Goal: Task Accomplishment & Management: Manage account settings

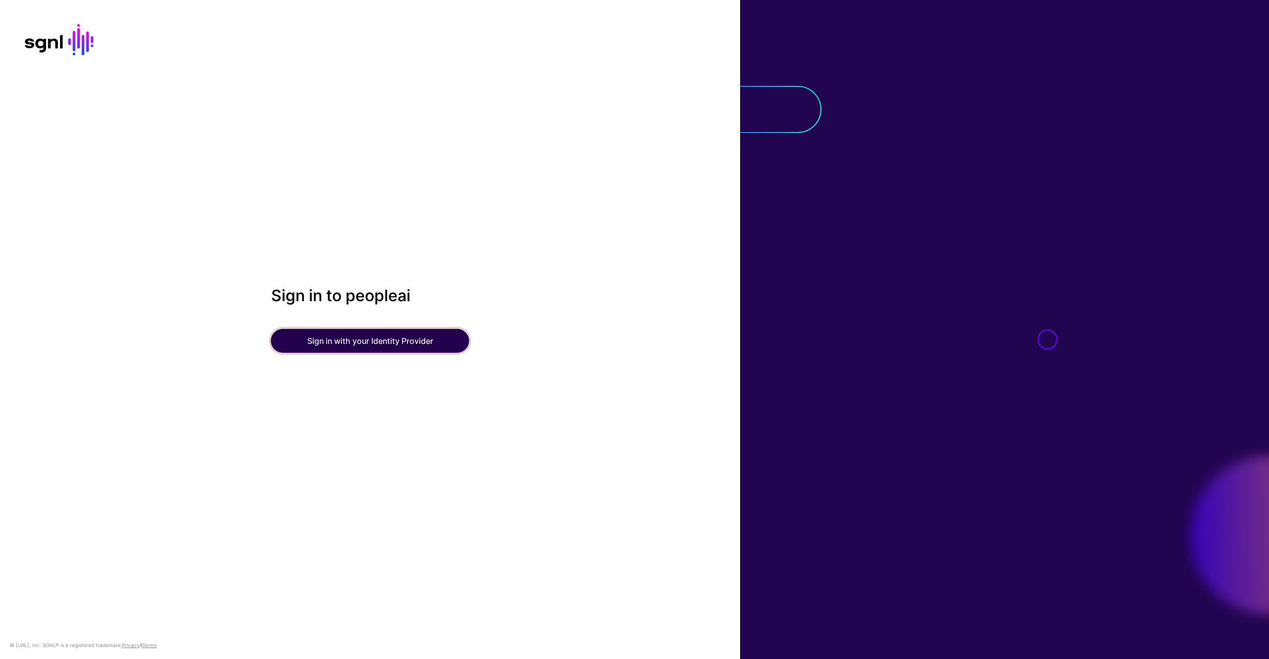
click at [421, 335] on button "Sign in with your Identity Provider" at bounding box center [370, 341] width 198 height 24
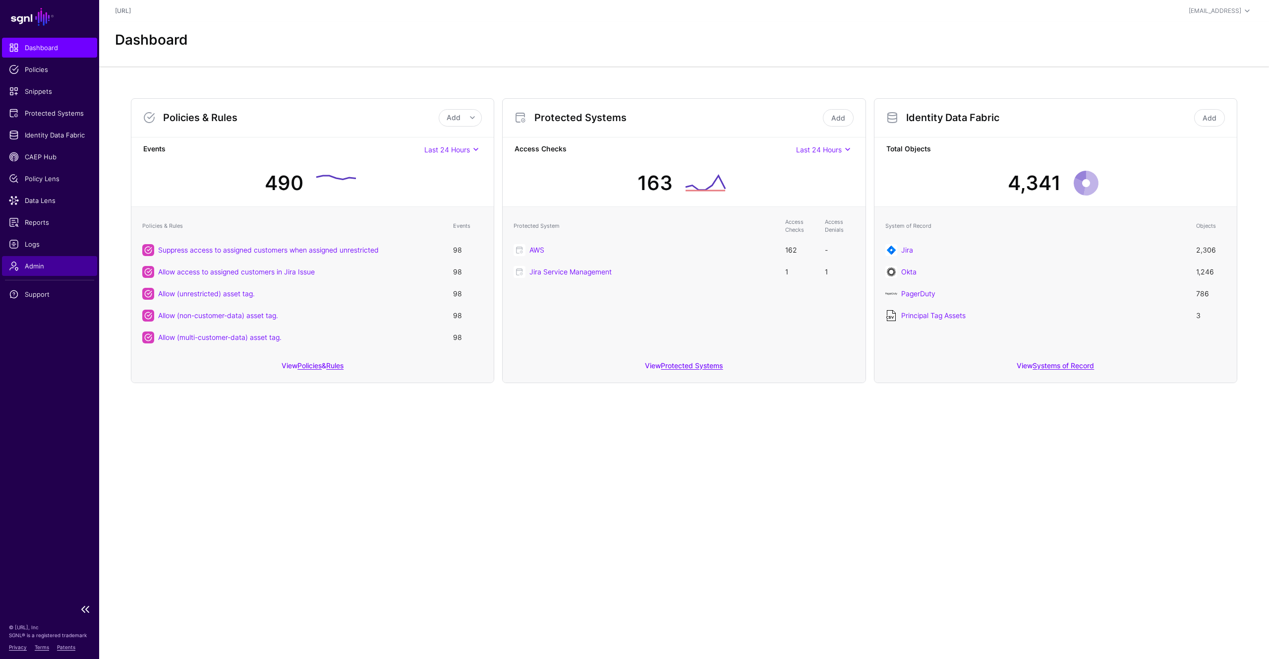
click at [30, 259] on link "Admin" at bounding box center [49, 266] width 95 height 20
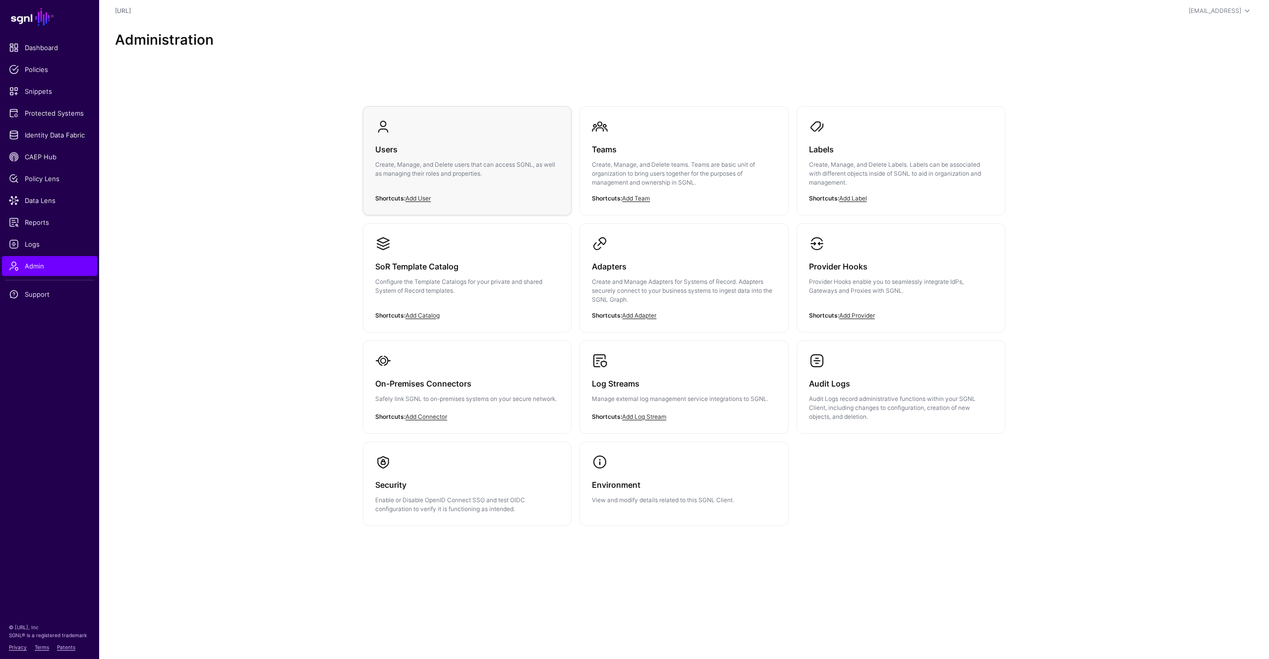
click at [517, 150] on h3 "Users" at bounding box center [467, 149] width 184 height 14
click at [499, 172] on p "Create, Manage, and Delete users that can access SGNL, as well as managing thei…" at bounding box center [467, 169] width 184 height 18
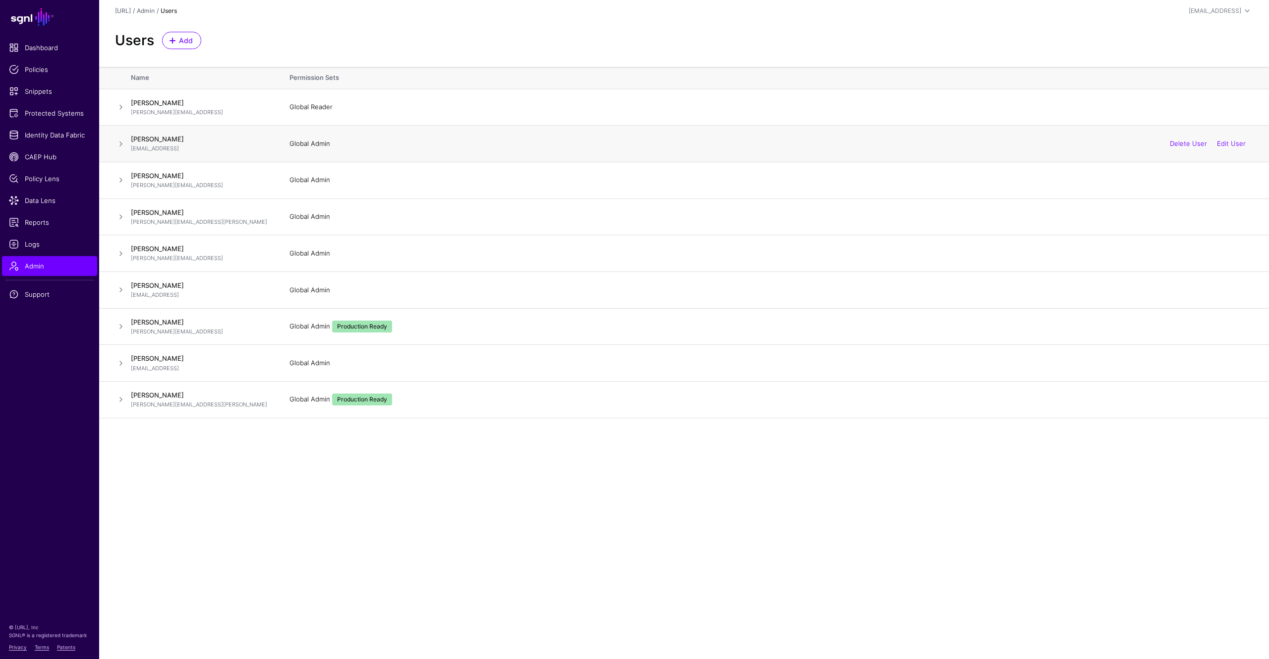
click at [120, 144] on span at bounding box center [121, 144] width 12 height 12
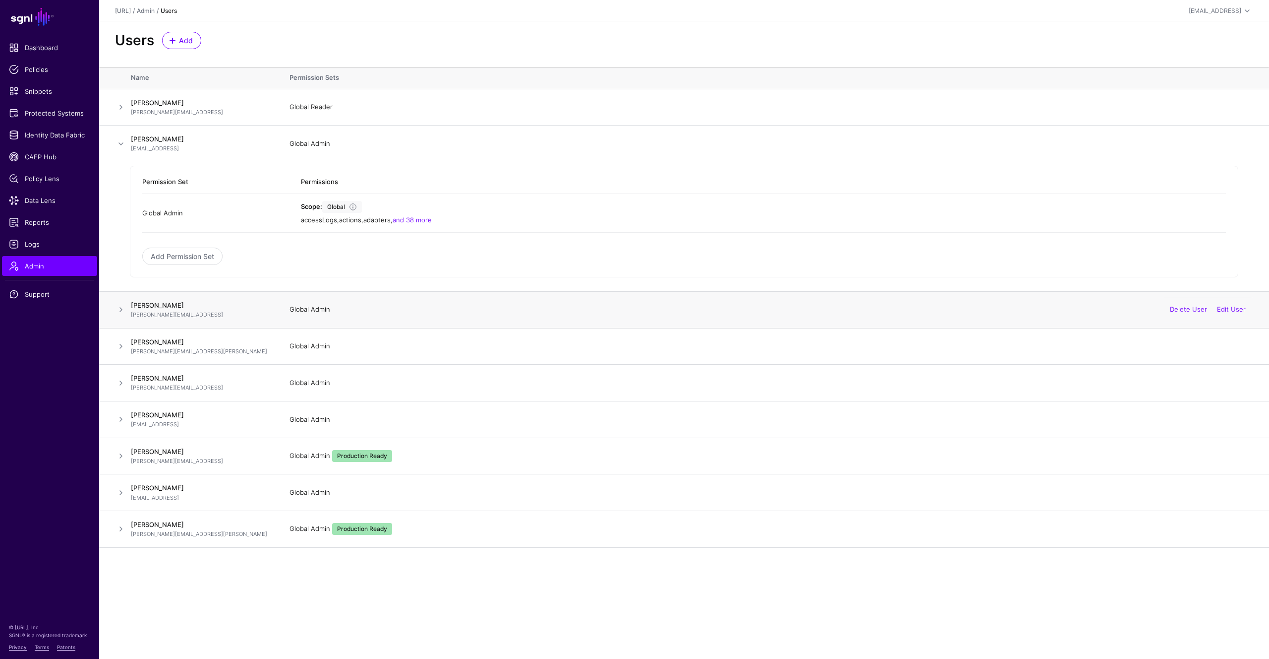
click at [120, 313] on span at bounding box center [121, 309] width 12 height 12
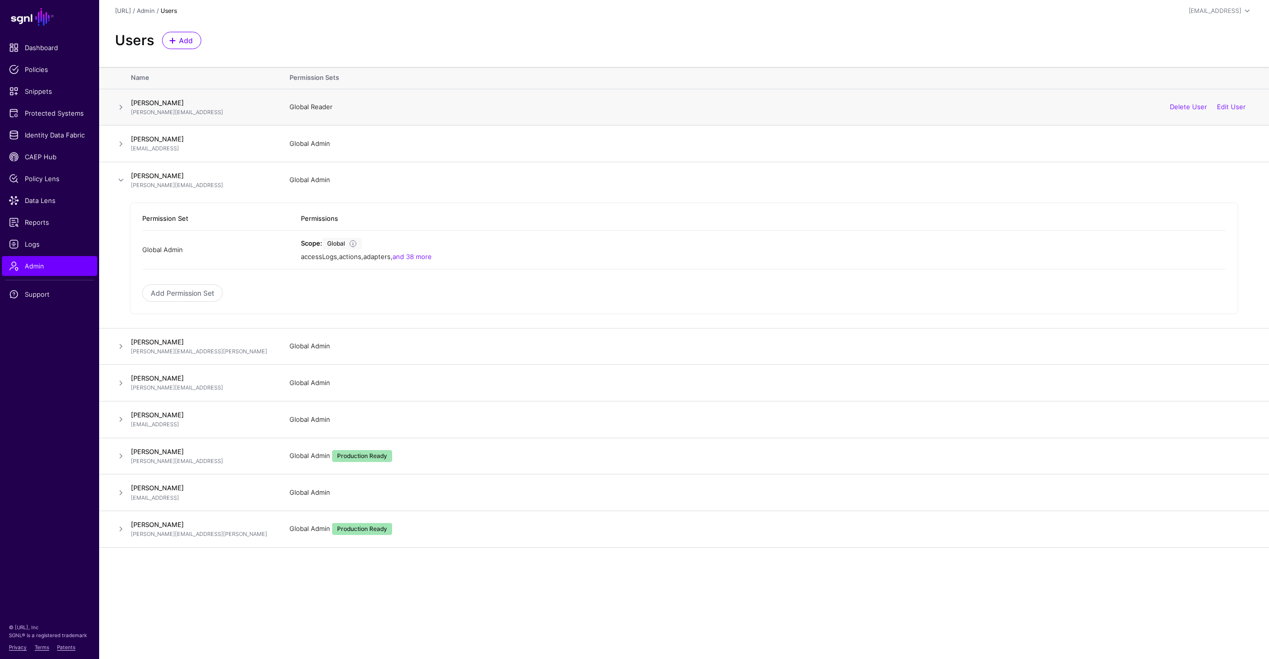
click at [119, 108] on span at bounding box center [121, 107] width 12 height 12
click at [421, 183] on link "and 36 more" at bounding box center [412, 184] width 39 height 8
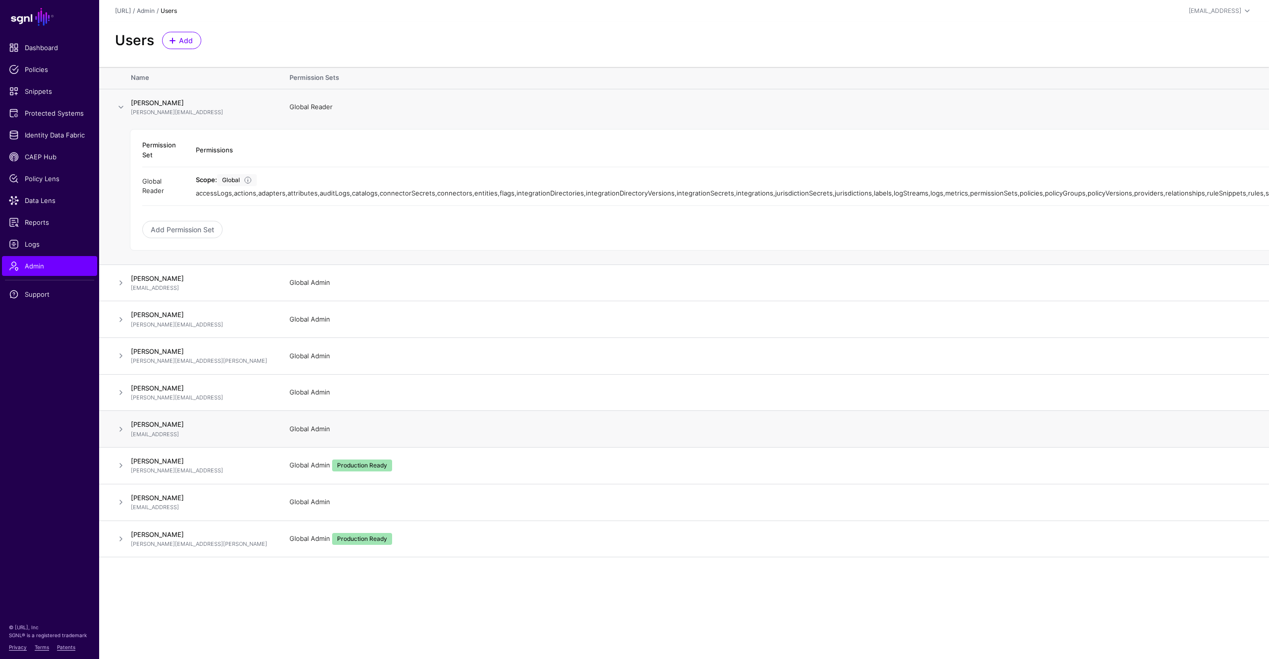
click at [120, 427] on span at bounding box center [121, 429] width 12 height 12
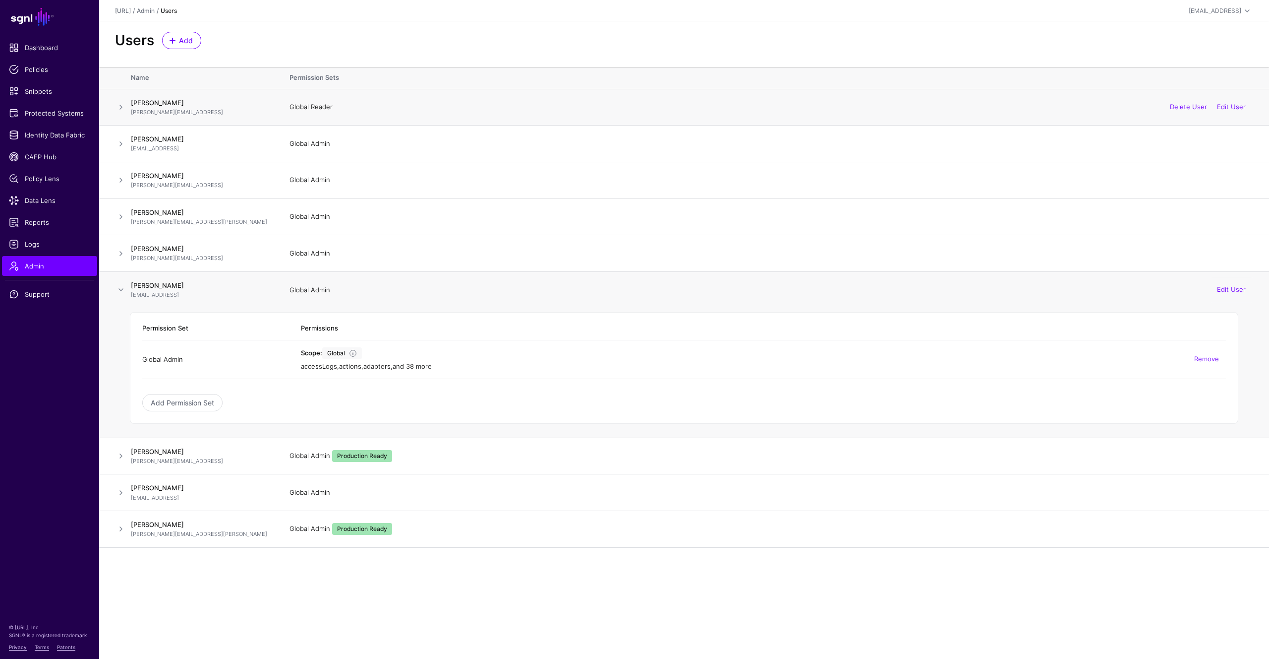
click at [414, 368] on link "and 38 more" at bounding box center [412, 366] width 39 height 8
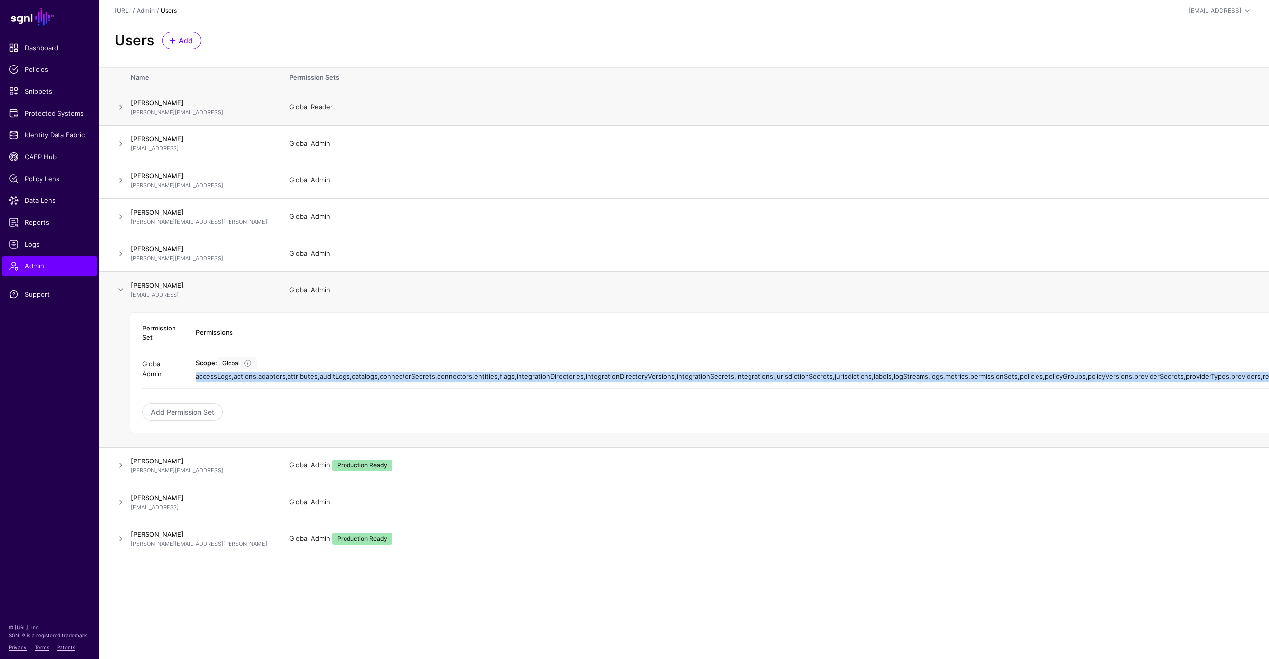
drag, startPoint x: 951, startPoint y: 380, endPoint x: 296, endPoint y: 363, distance: 655.2
click at [296, 363] on td "Scope: Global accessLogs , actions , adapters , attributes , auditLogs , catalo…" at bounding box center [951, 369] width 1530 height 39
copy div "accessLogs , actions , adapters , attributes , auditLogs , catalogs , connector…"
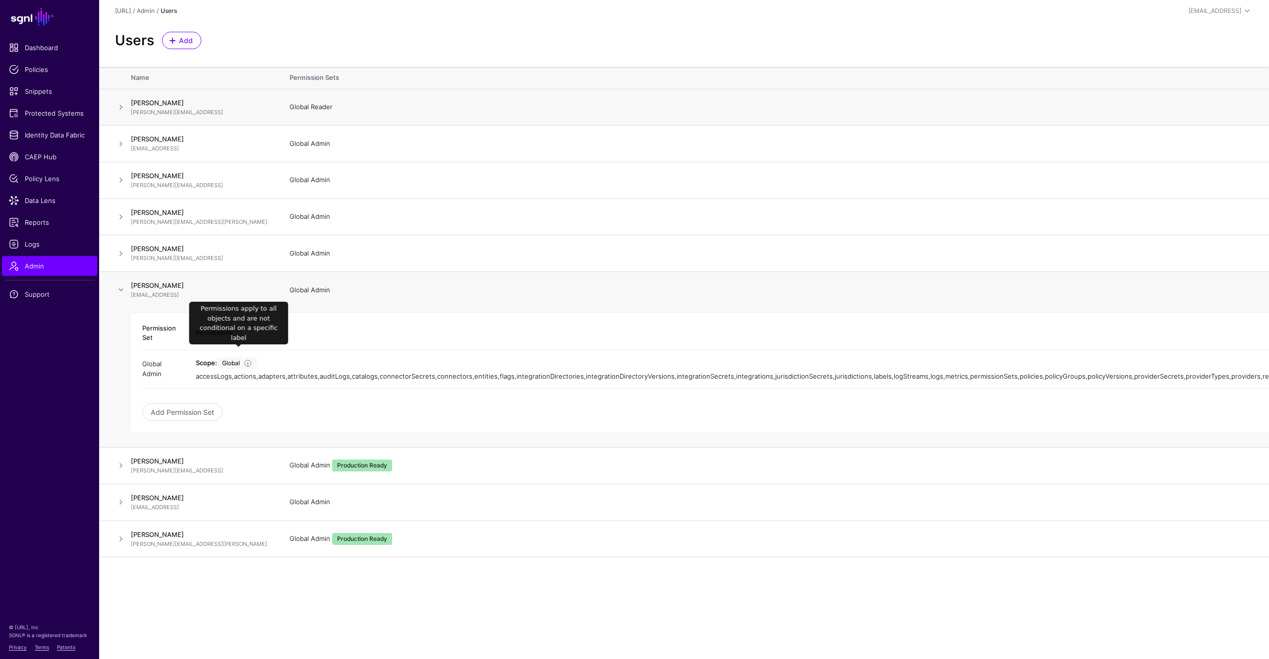
click at [252, 359] on span at bounding box center [248, 363] width 8 height 8
click at [123, 109] on span at bounding box center [121, 107] width 12 height 12
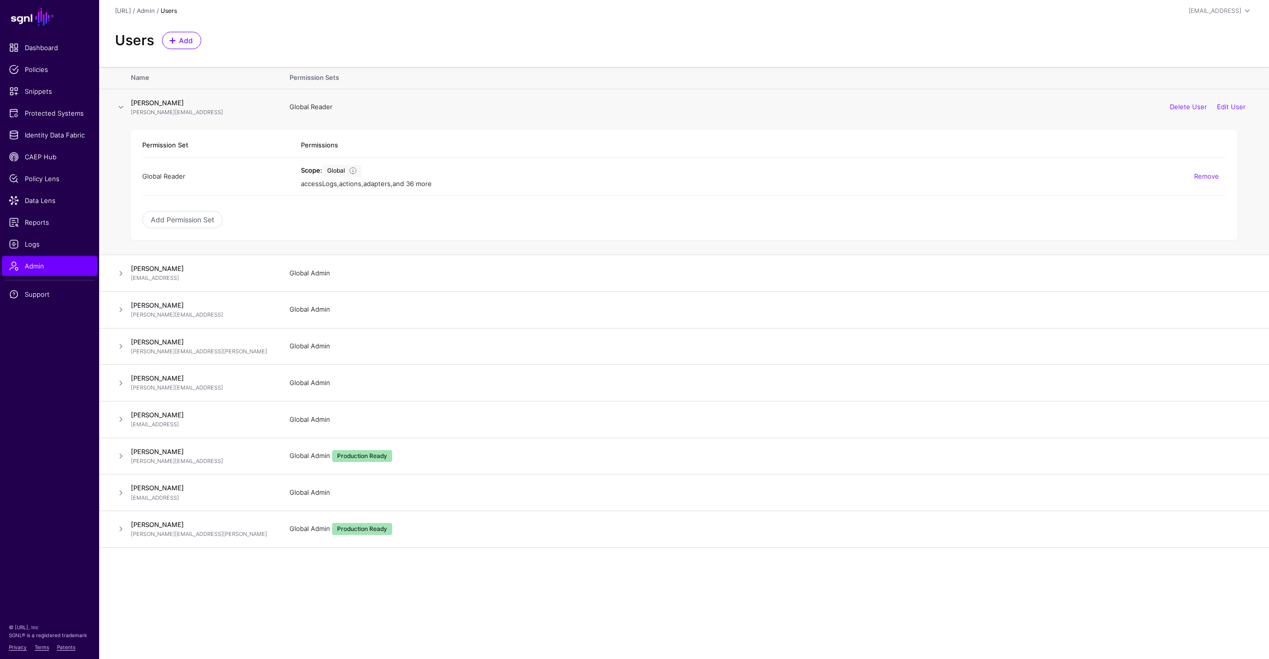
click at [427, 183] on link "and 36 more" at bounding box center [412, 184] width 39 height 8
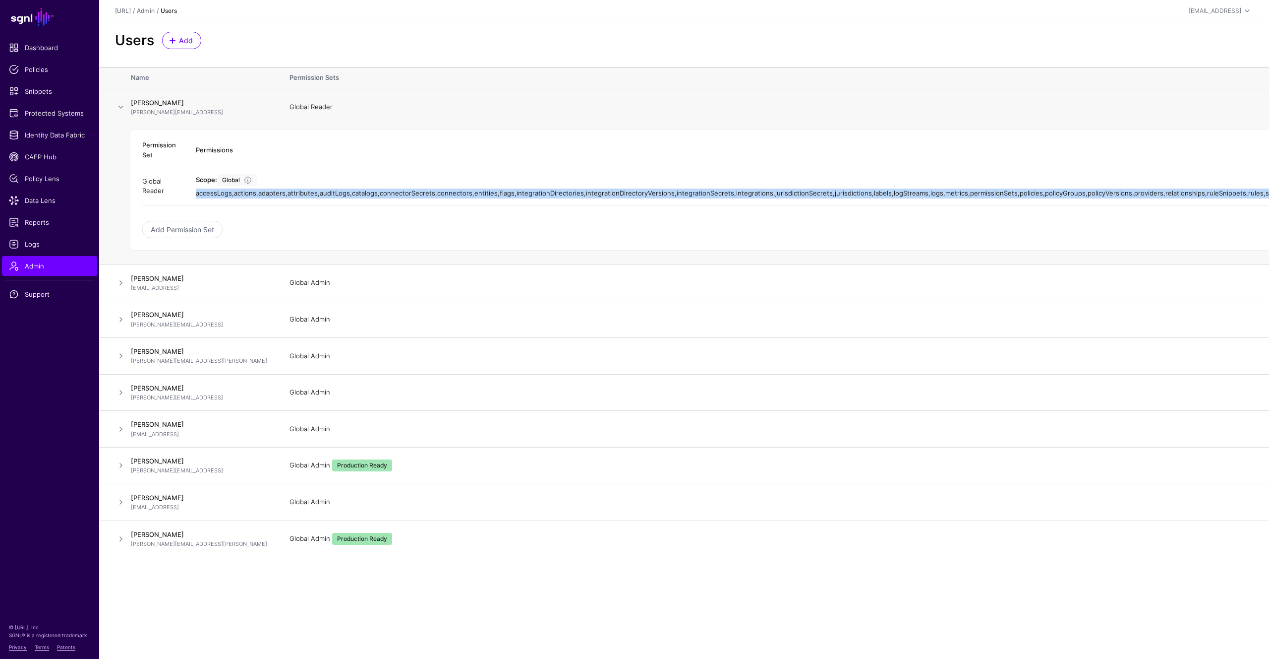
drag, startPoint x: 849, startPoint y: 197, endPoint x: 299, endPoint y: 185, distance: 550.5
click at [299, 185] on td "Scope: Global accessLogs , actions , adapters , attributes , auditLogs , catalo…" at bounding box center [902, 186] width 1433 height 39
copy div "accessLogs , actions , adapters , attributes , auditLogs , catalogs , connector…"
click at [186, 230] on link "Add Permission Set" at bounding box center [182, 229] width 80 height 17
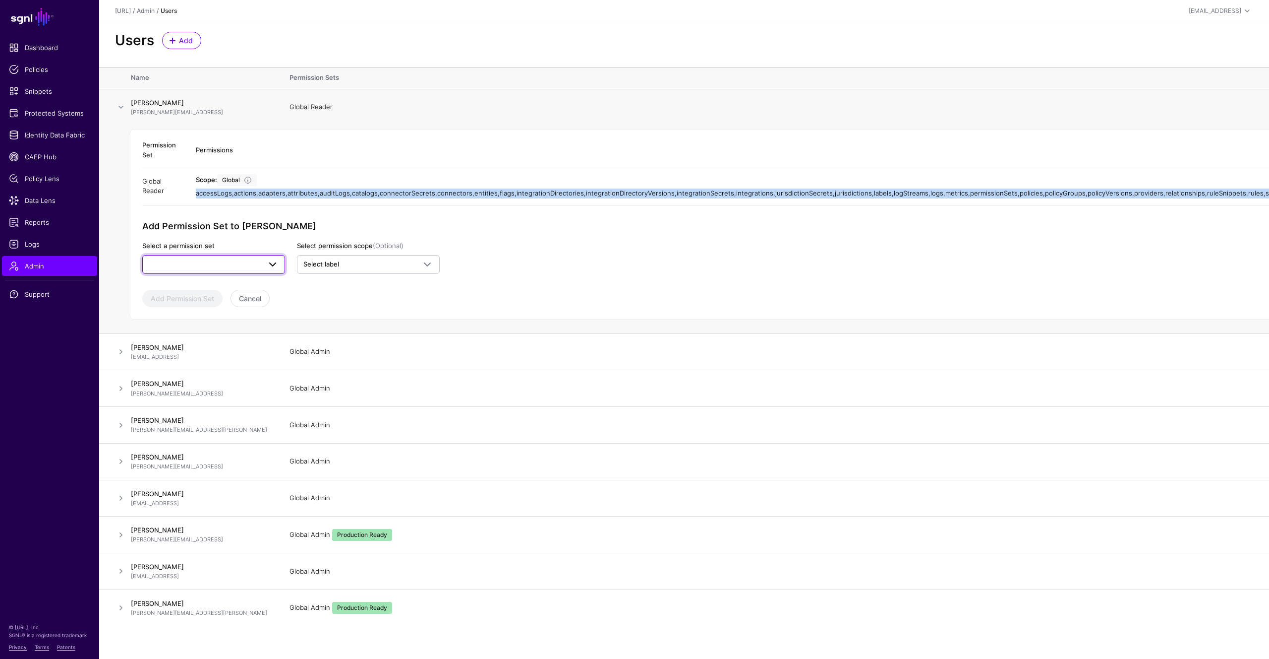
click at [274, 264] on span at bounding box center [273, 264] width 12 height 12
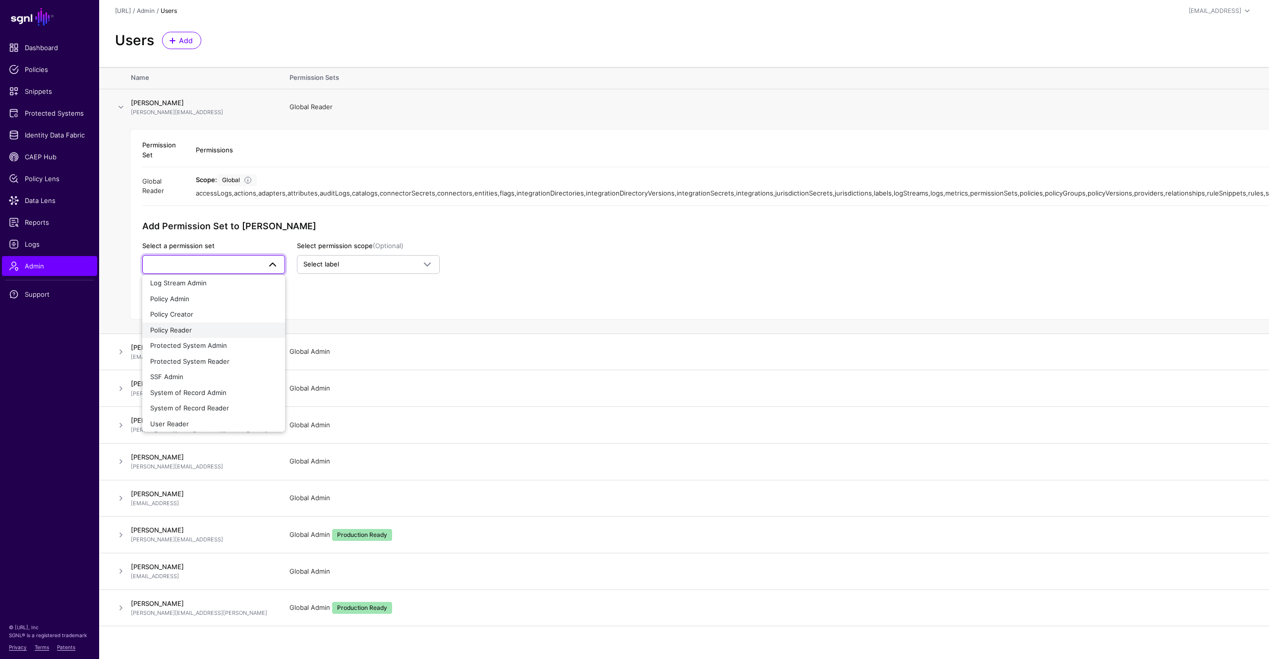
scroll to position [54, 0]
click at [219, 388] on span "System of Record Admin" at bounding box center [188, 388] width 76 height 8
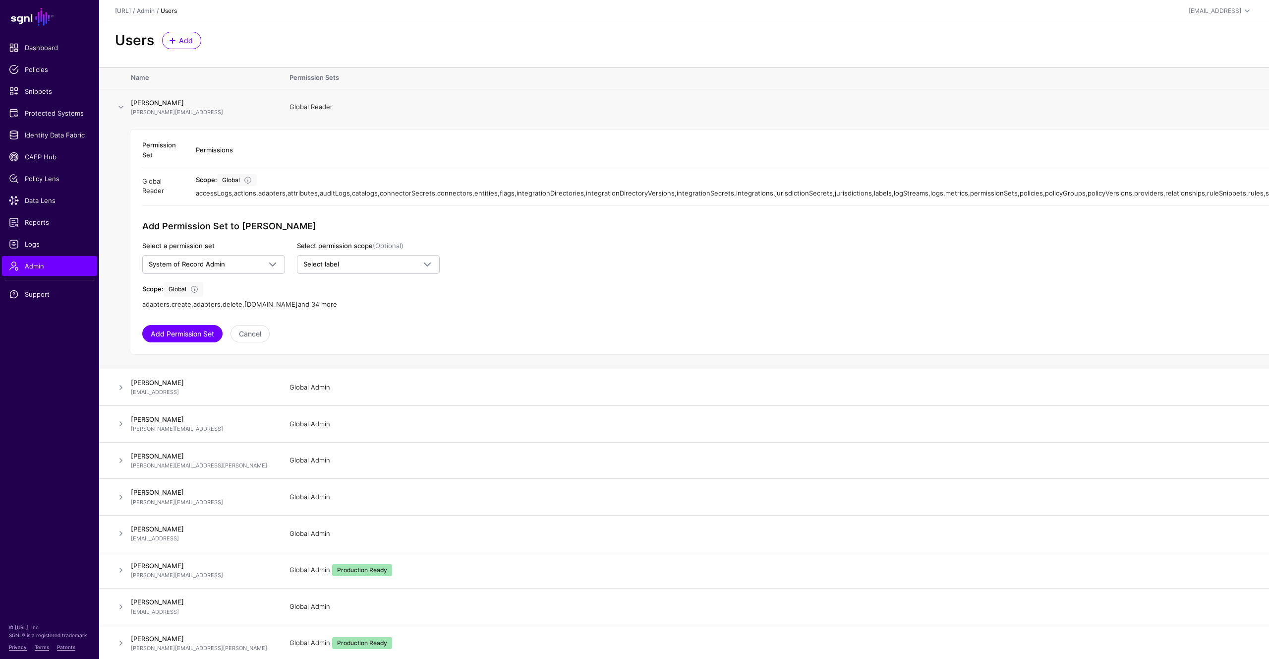
click at [311, 304] on link "and 34 more" at bounding box center [317, 304] width 39 height 8
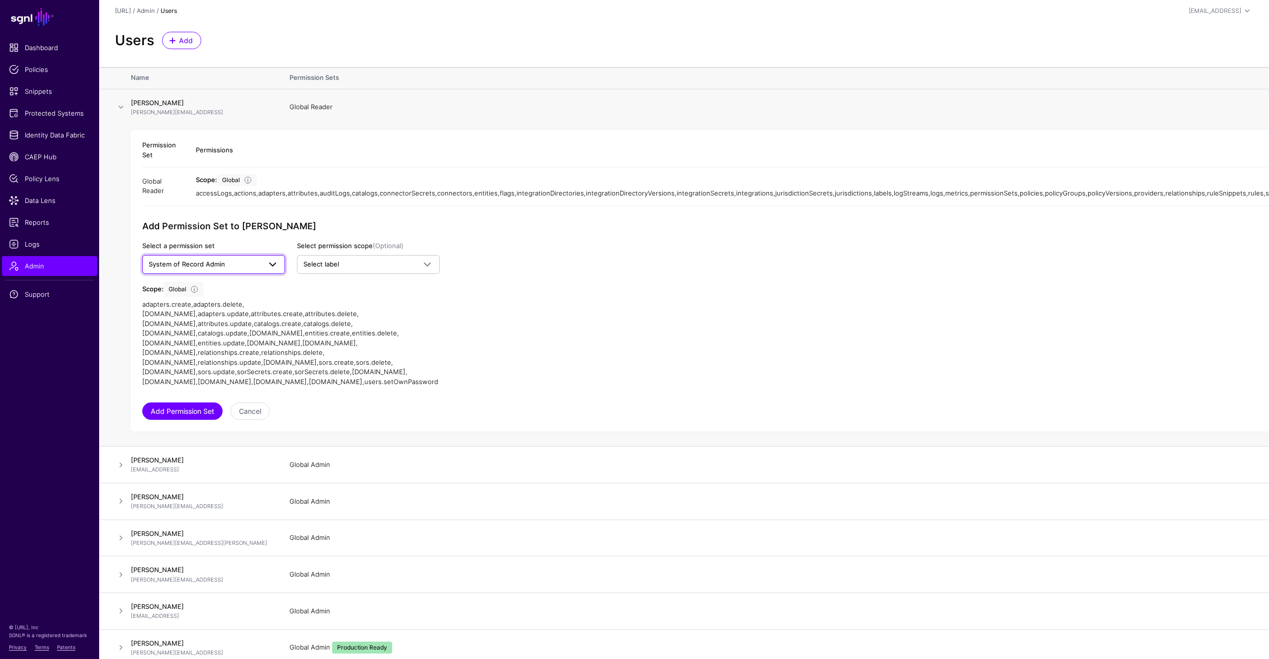
click at [275, 260] on span at bounding box center [273, 264] width 12 height 12
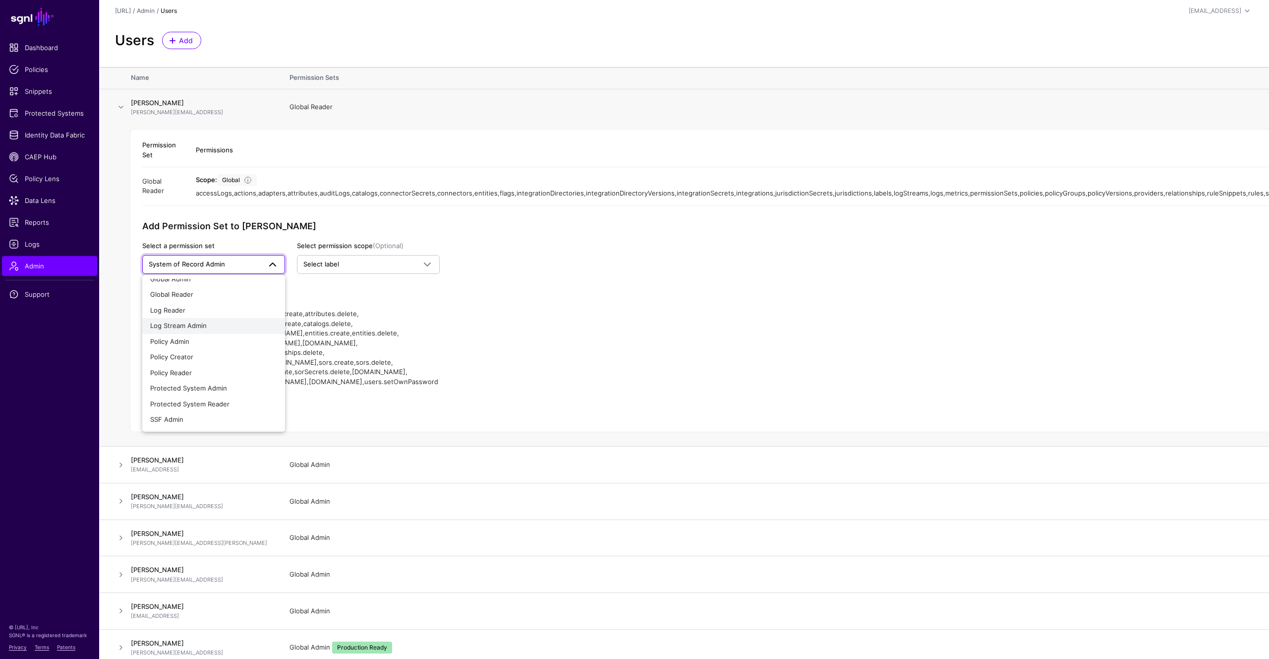
scroll to position [0, 0]
click at [209, 291] on div "Global Admin" at bounding box center [213, 287] width 127 height 10
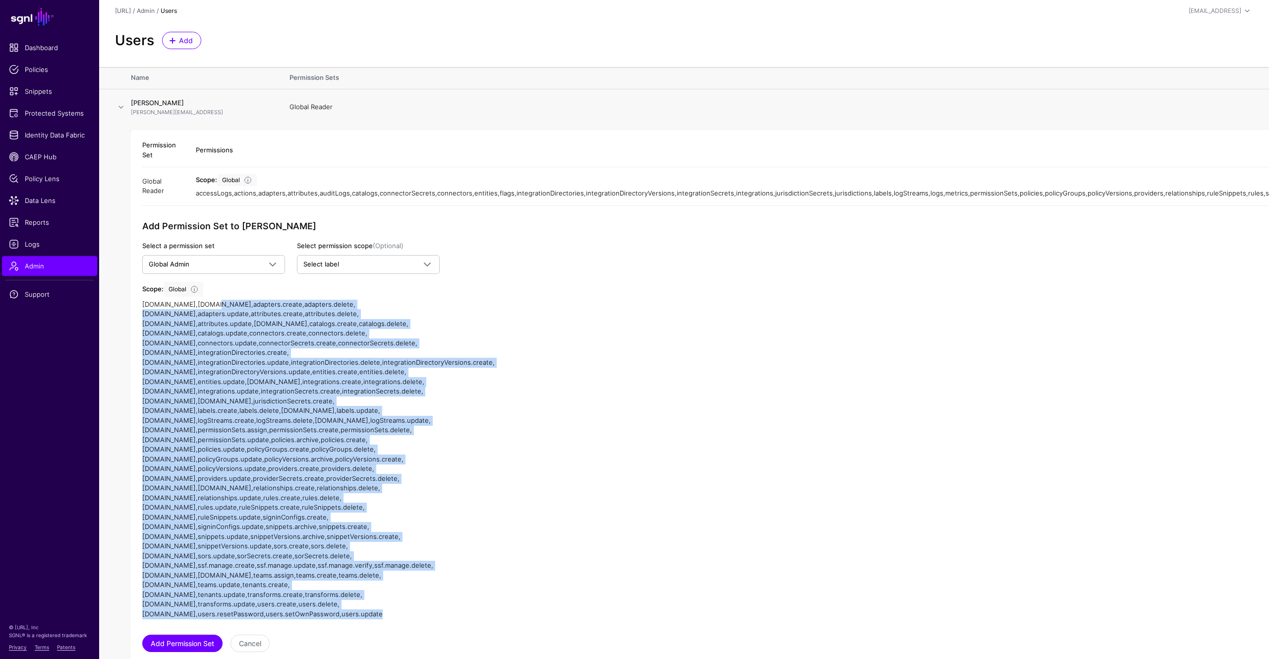
drag, startPoint x: 216, startPoint y: 304, endPoint x: 395, endPoint y: 573, distance: 323.6
click at [395, 573] on div "[DOMAIN_NAME] , [DOMAIN_NAME] , [DOMAIN_NAME] , [DOMAIN_NAME] , [DOMAIN_NAME] ,…" at bounding box center [291, 458] width 298 height 319
click at [509, 520] on app-admin-shared-permissions "Permission Set Permissions Global Reader Scope: Global accessLogs , actions , a…" at bounding box center [880, 392] width 1476 height 518
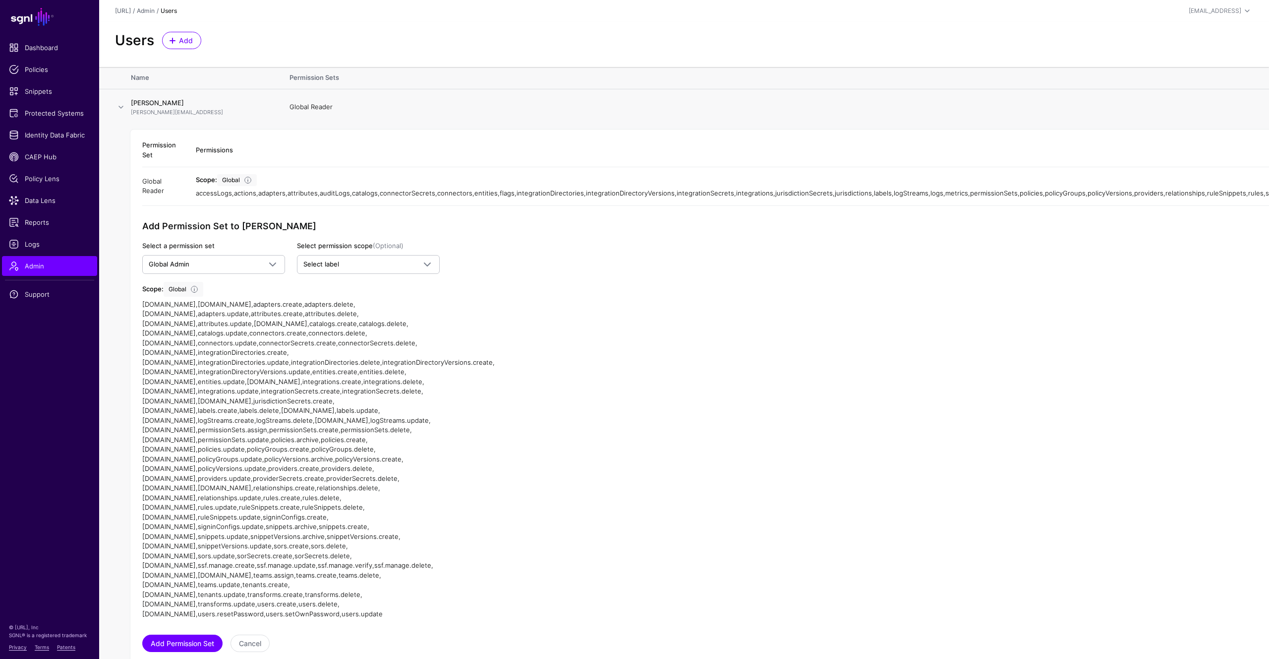
click at [695, 326] on app-admin-shared-permissions "Permission Set Permissions Global Reader Scope: Global accessLogs , actions , a…" at bounding box center [880, 392] width 1476 height 518
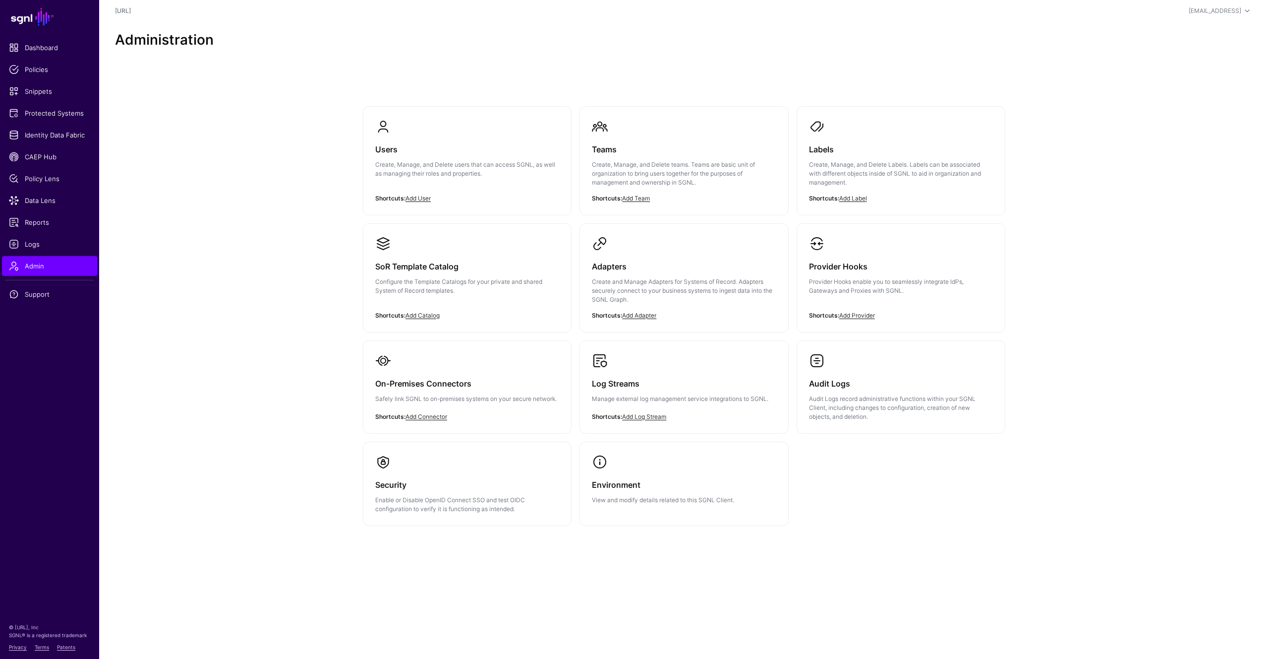
click at [264, 335] on div "Users Create, Manage, and Delete users that can access SGNL, as well as managin…" at bounding box center [684, 333] width 1170 height 534
click at [51, 439] on ul "Dashboard Policies Snippets Protected Systems Identity Data Fabric CAEP Hub Pol…" at bounding box center [49, 318] width 99 height 560
click at [146, 500] on div "Users Create, Manage, and Delete users that can access SGNL, as well as managin…" at bounding box center [684, 333] width 1170 height 534
click at [170, 112] on div "Users Create, Manage, and Delete users that can access SGNL, as well as managin…" at bounding box center [684, 333] width 1170 height 534
click at [606, 80] on div "Users Create, Manage, and Delete users that can access SGNL, as well as managin…" at bounding box center [684, 333] width 714 height 534
